Goal: Task Accomplishment & Management: Manage account settings

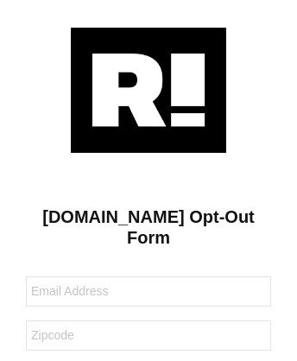
click at [148, 89] on img at bounding box center [148, 90] width 155 height 125
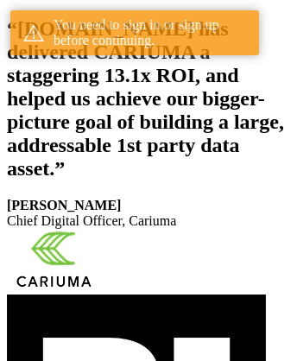
scroll to position [317, 0]
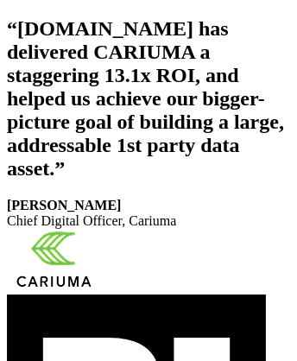
scroll to position [291, 0]
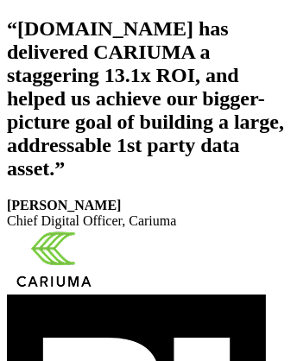
scroll to position [291, 0]
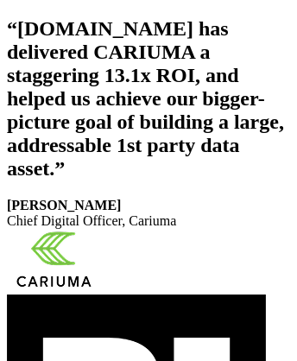
scroll to position [317, 0]
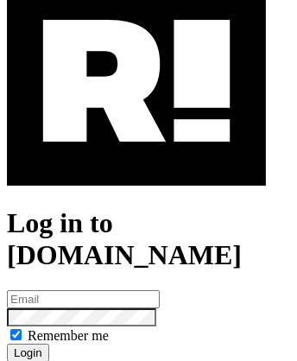
click at [136, 156] on img at bounding box center [136, 81] width 259 height 209
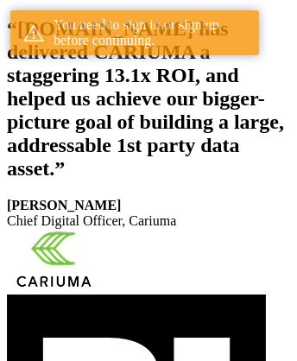
scroll to position [317, 0]
